Goal: Use online tool/utility: Utilize a website feature to perform a specific function

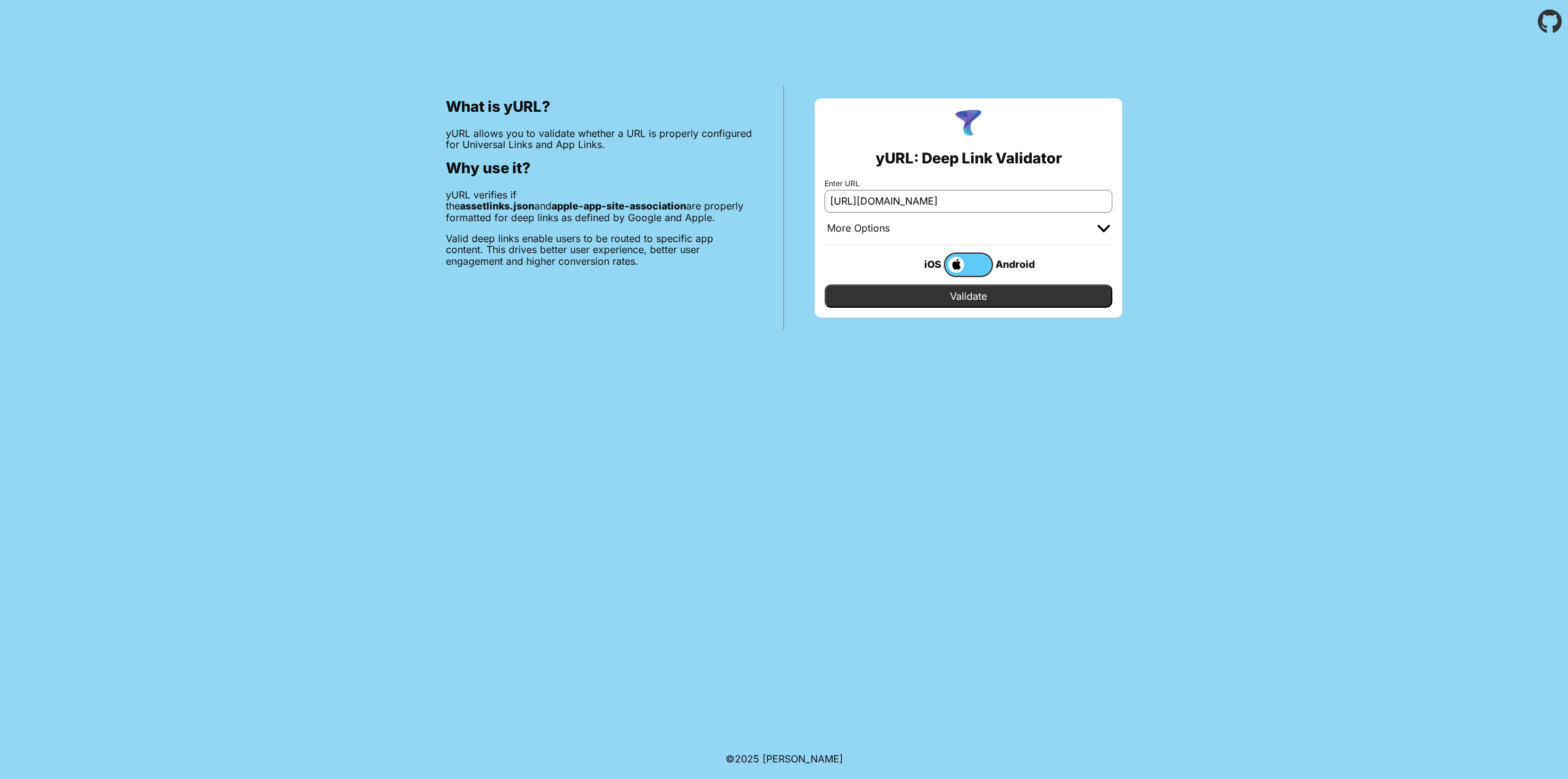
type input "[URL][DOMAIN_NAME]"
click at [961, 296] on input "Validate" at bounding box center [968, 296] width 288 height 23
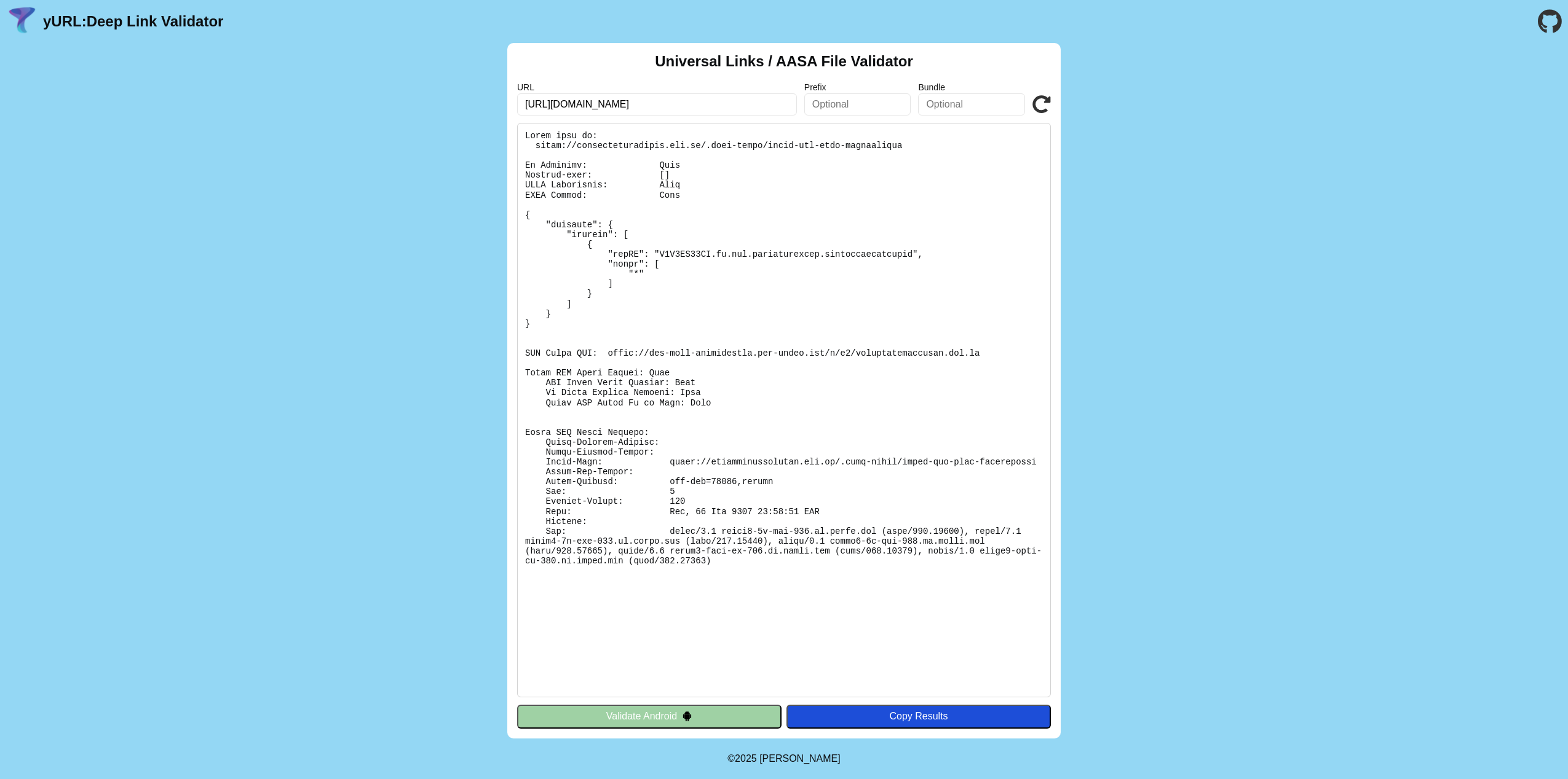
drag, startPoint x: 948, startPoint y: 104, endPoint x: 937, endPoint y: 105, distance: 11.0
click at [948, 104] on input "text" at bounding box center [971, 104] width 107 height 22
click at [860, 104] on input "text" at bounding box center [858, 104] width 107 height 22
click at [705, 107] on input "[URL][DOMAIN_NAME]" at bounding box center [657, 104] width 280 height 22
